Goal: Navigation & Orientation: Find specific page/section

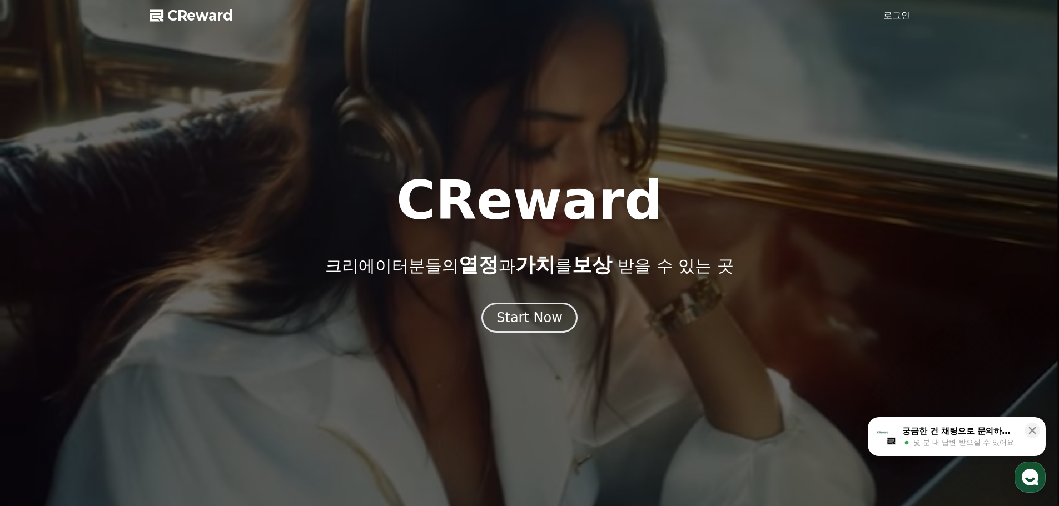
click at [902, 15] on link "로그인" at bounding box center [896, 15] width 27 height 13
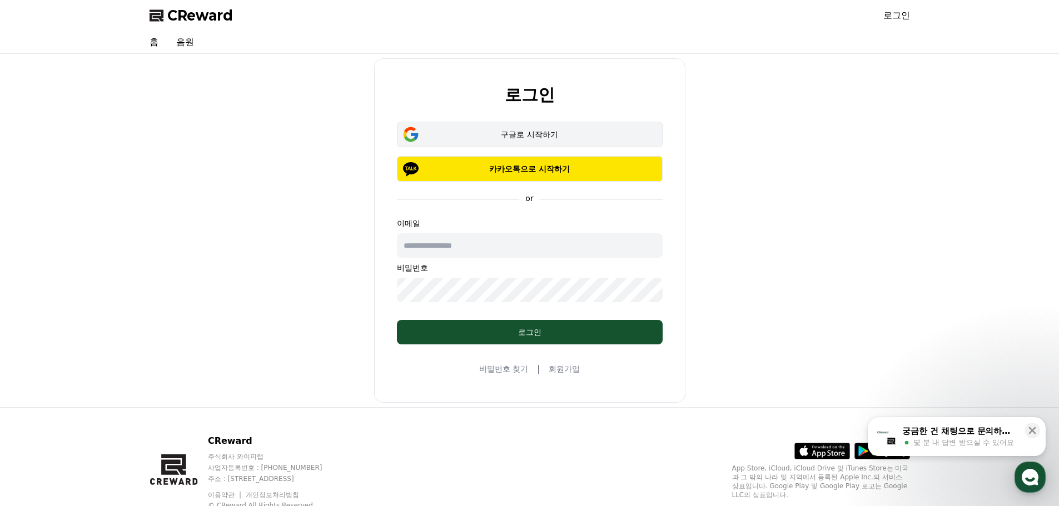
click at [532, 128] on button "구글로 시작하기" at bounding box center [530, 135] width 266 height 26
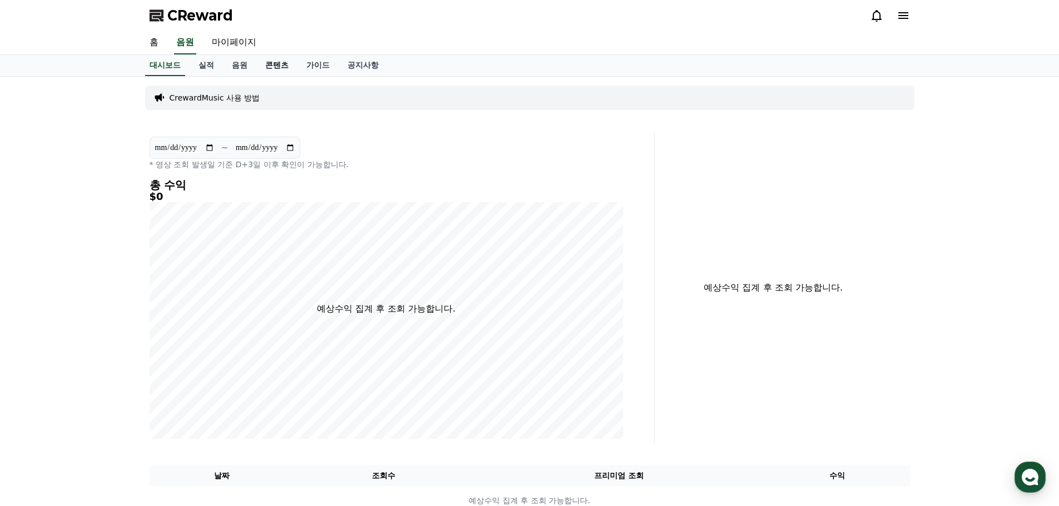
click at [265, 65] on link "콘텐츠" at bounding box center [276, 65] width 41 height 21
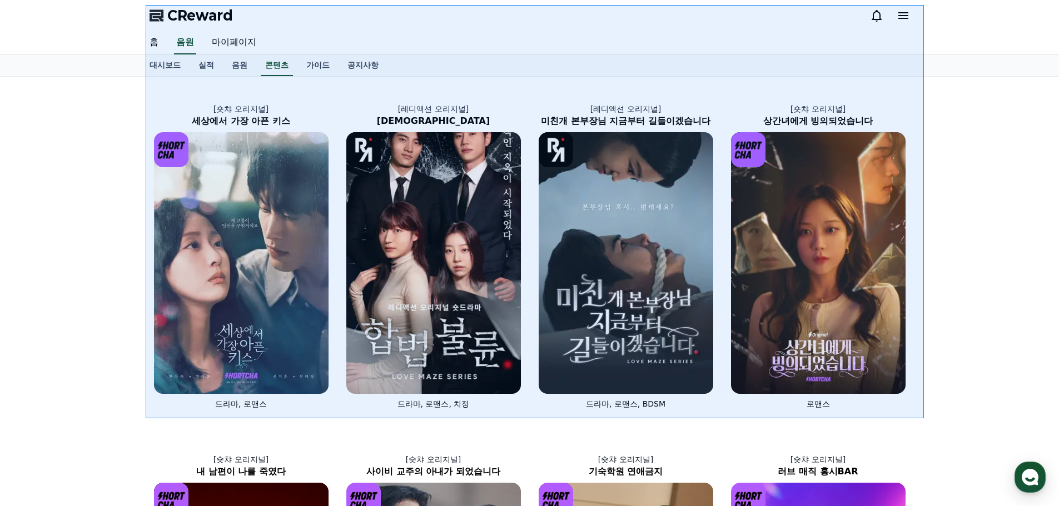
drag, startPoint x: 146, startPoint y: 5, endPoint x: 924, endPoint y: 419, distance: 881.5
click at [924, 419] on div at bounding box center [529, 253] width 1059 height 506
